Goal: Task Accomplishment & Management: Manage account settings

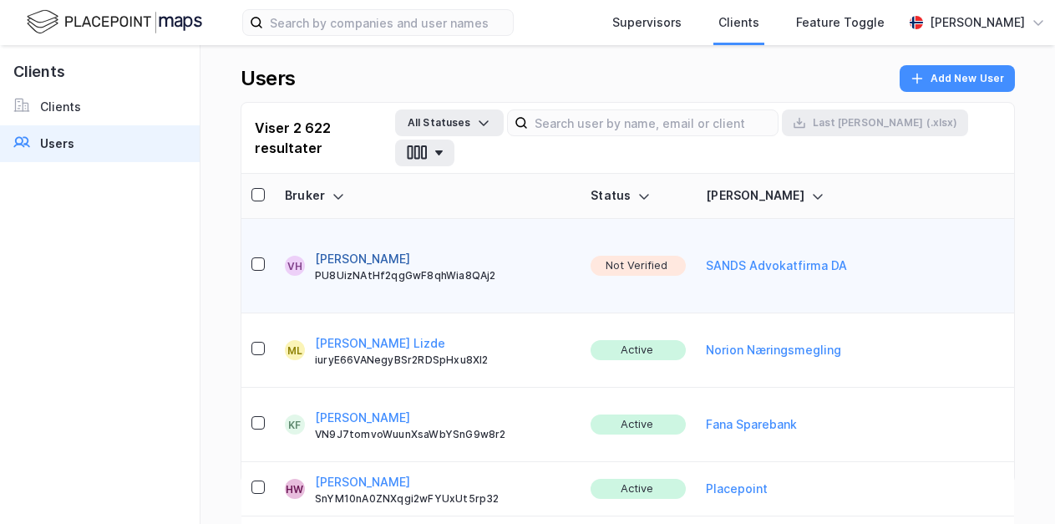
click at [345, 249] on button "[PERSON_NAME]" at bounding box center [362, 259] width 95 height 20
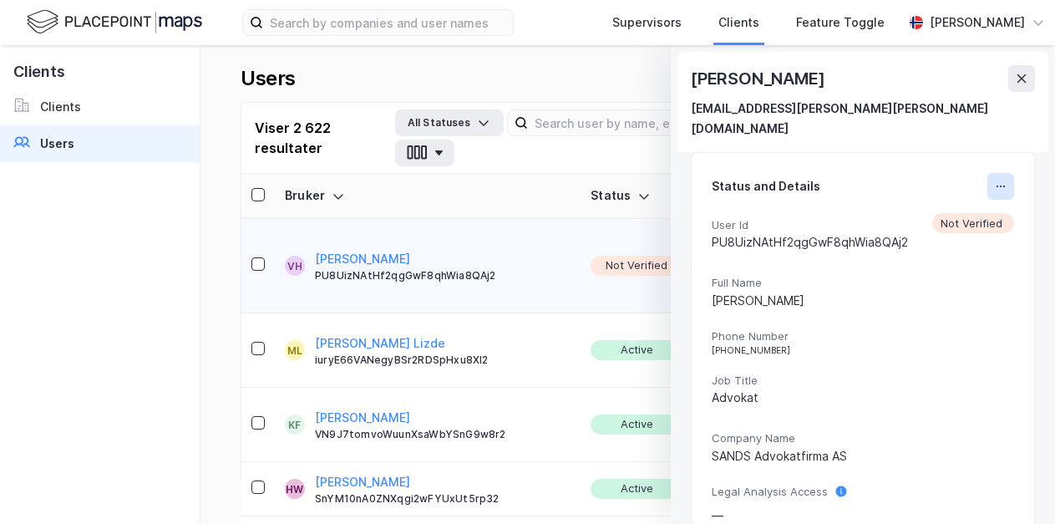
click at [987, 173] on button at bounding box center [1000, 186] width 27 height 27
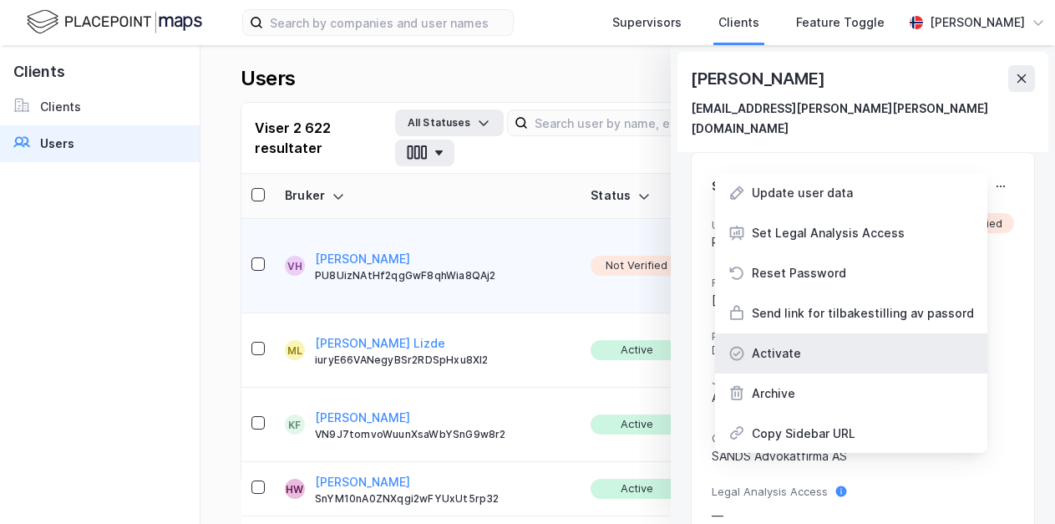
click at [848, 333] on div "Activate" at bounding box center [851, 353] width 272 height 40
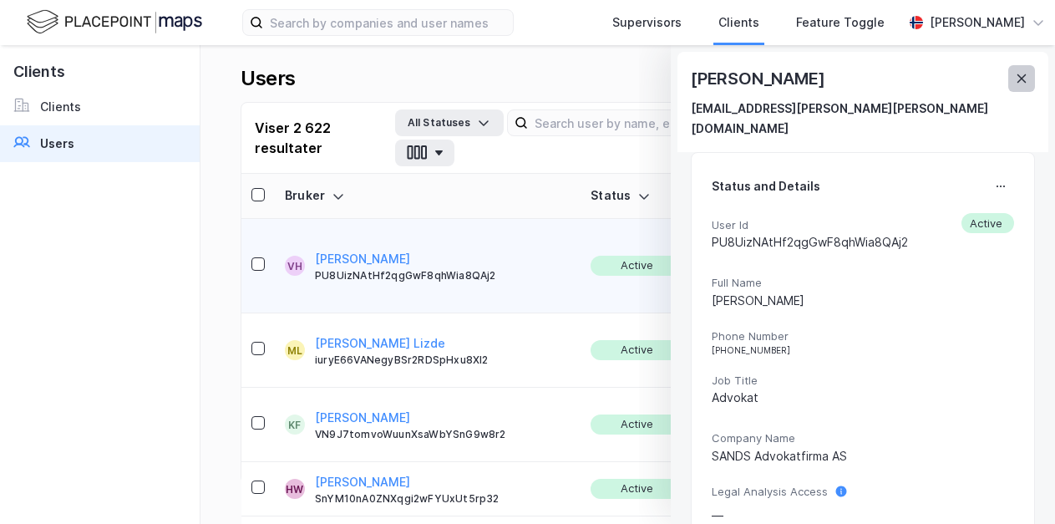
click at [1019, 79] on icon at bounding box center [1021, 78] width 9 height 8
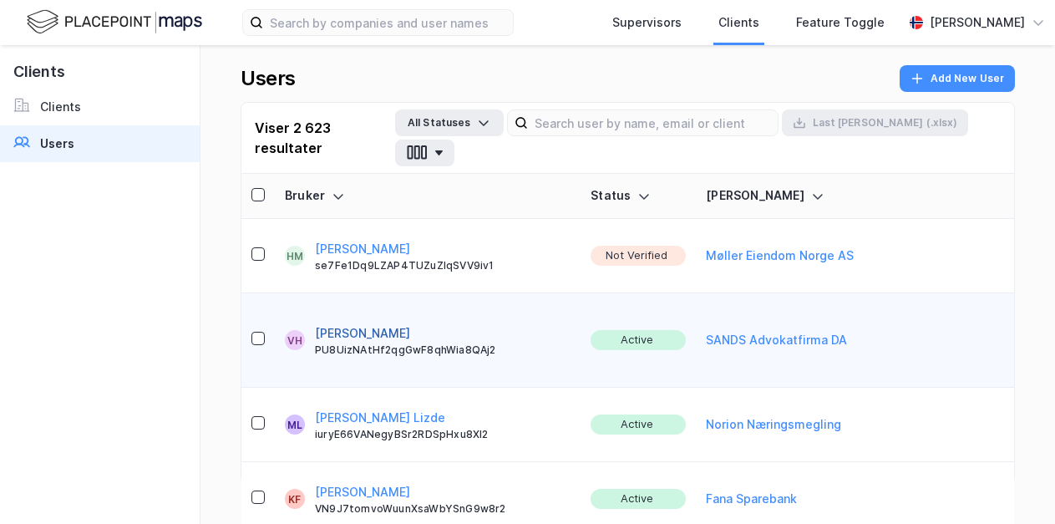
click at [359, 239] on button "[PERSON_NAME]" at bounding box center [362, 249] width 95 height 20
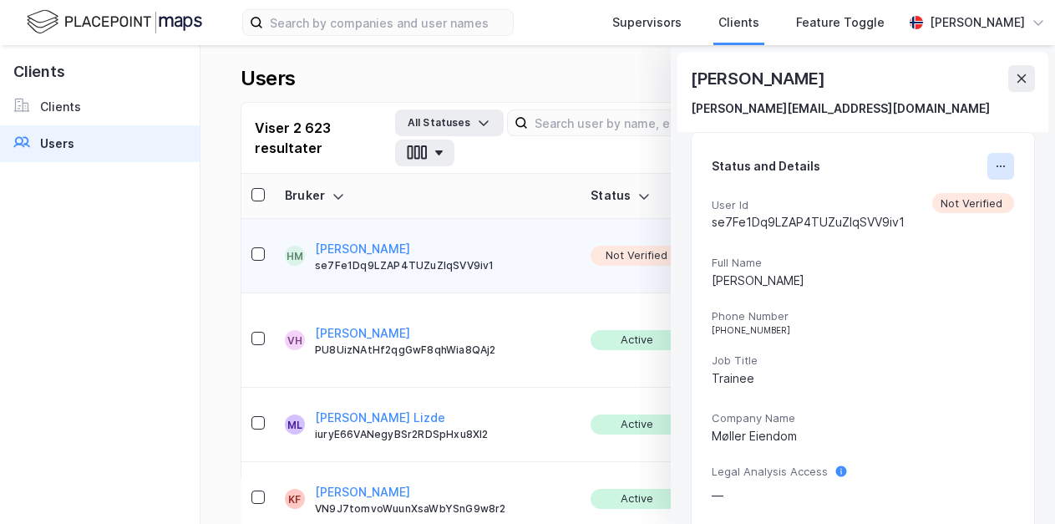
click at [994, 165] on icon at bounding box center [1000, 166] width 13 height 13
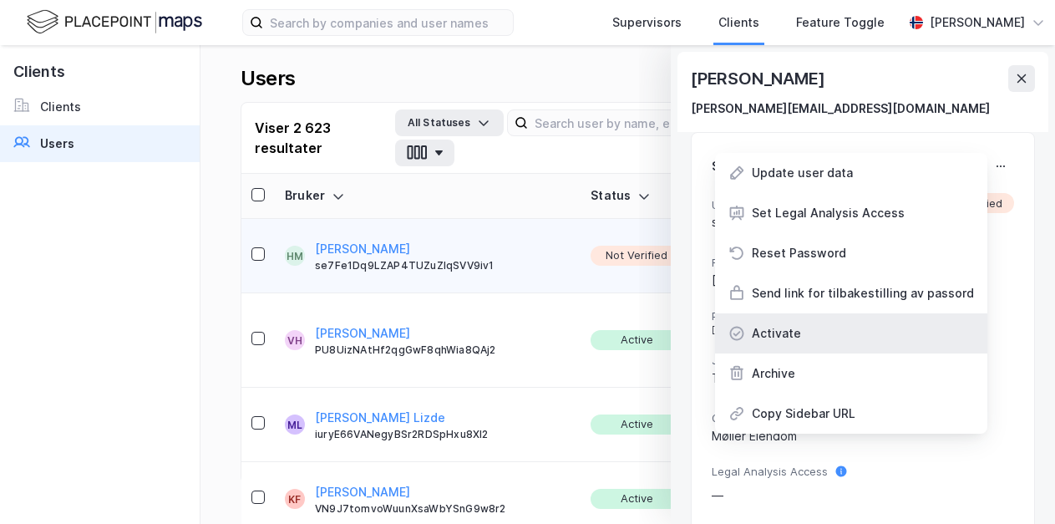
click at [812, 337] on div "Activate" at bounding box center [851, 333] width 272 height 40
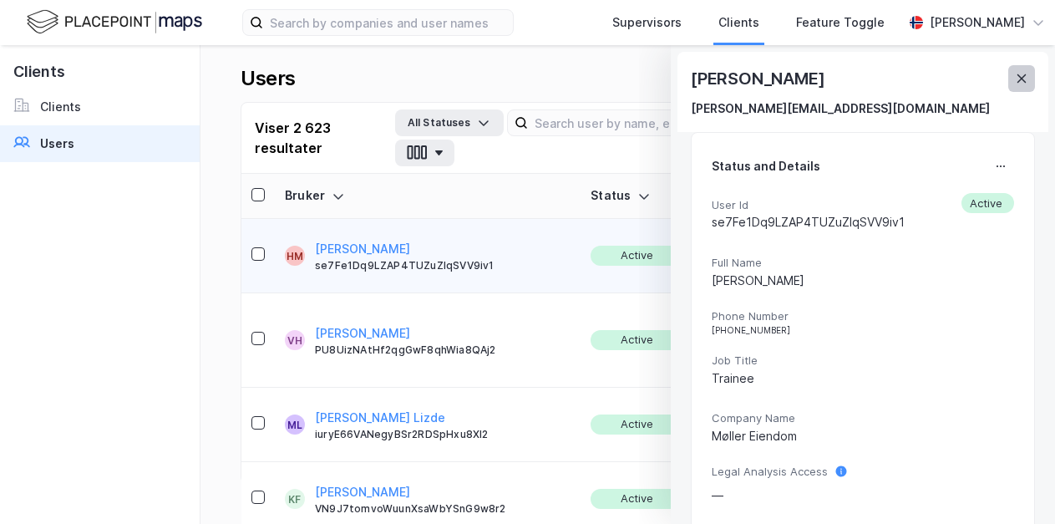
click at [1021, 78] on icon at bounding box center [1021, 78] width 9 height 8
